Goal: Find specific page/section: Find specific page/section

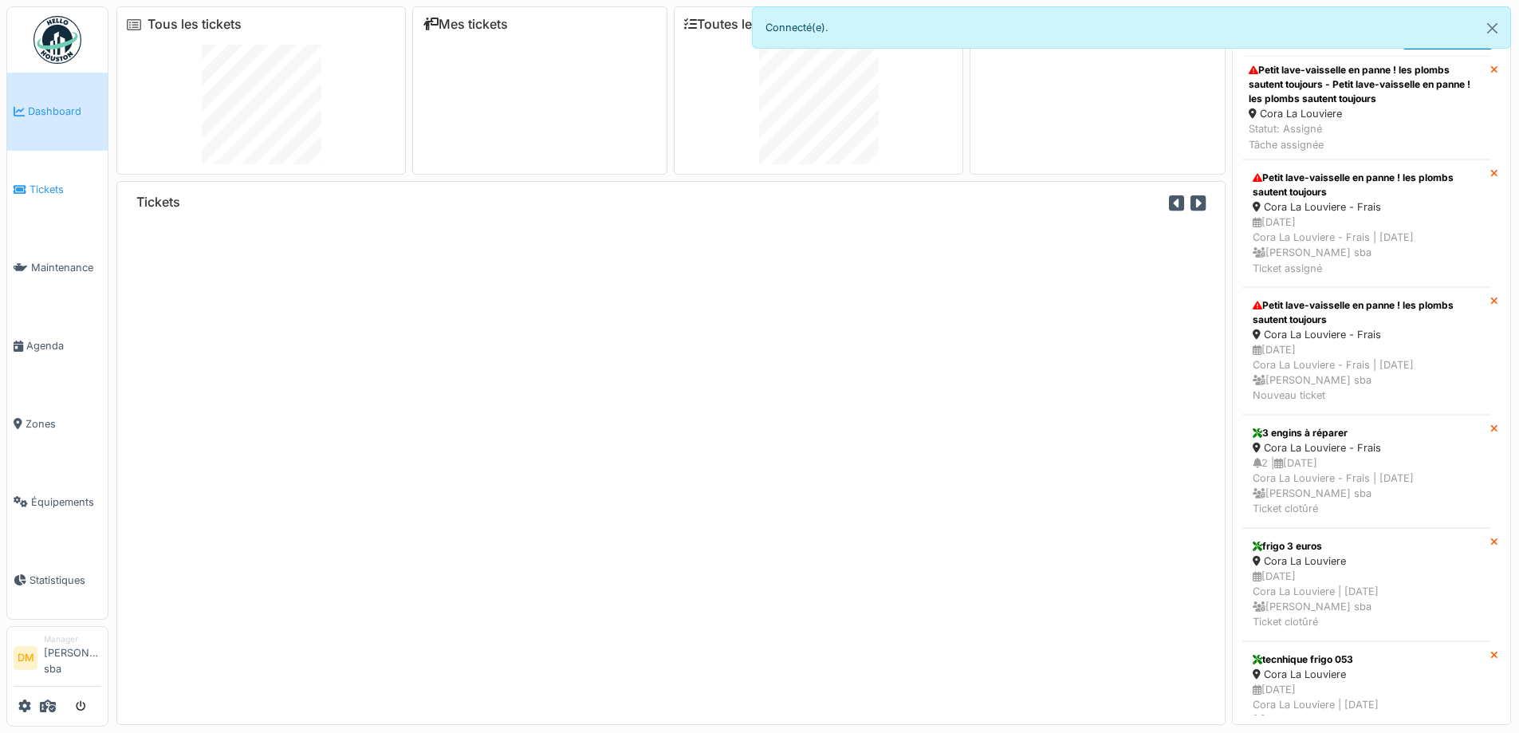
click at [29, 176] on link "Tickets" at bounding box center [57, 190] width 100 height 78
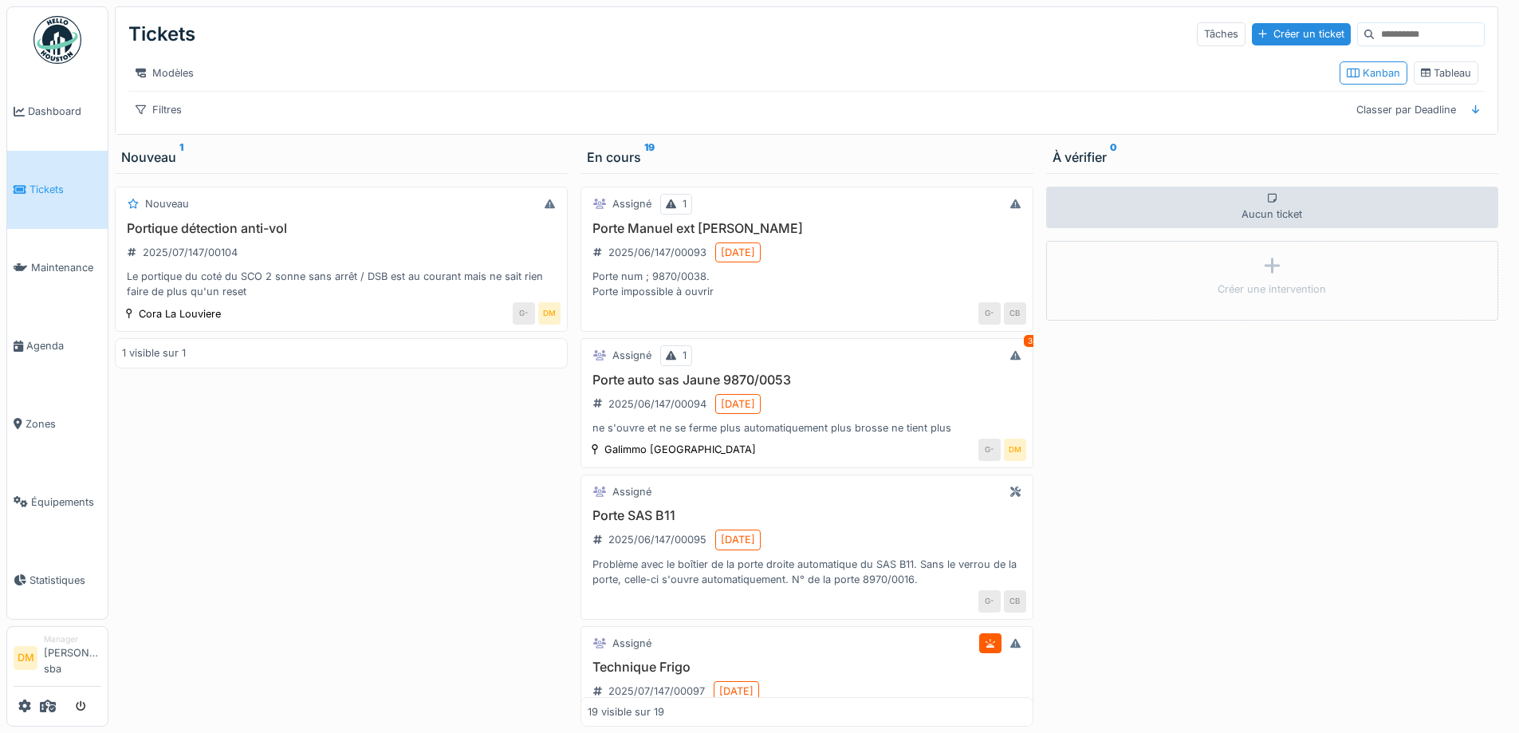
click at [383, 524] on div "Nouveau Portique détection anti-vol 2025/07/147/00104 Le portique du coté du SC…" at bounding box center [341, 449] width 453 height 553
click at [376, 514] on div "Nouveau Portique détection anti-vol 2025/07/147/00104 Le portique du coté du SC…" at bounding box center [341, 449] width 453 height 553
